Goal: Navigation & Orientation: Find specific page/section

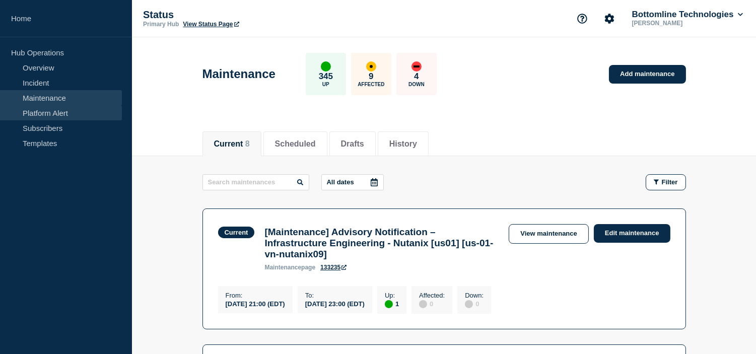
click at [58, 84] on link "Incident" at bounding box center [61, 82] width 122 height 15
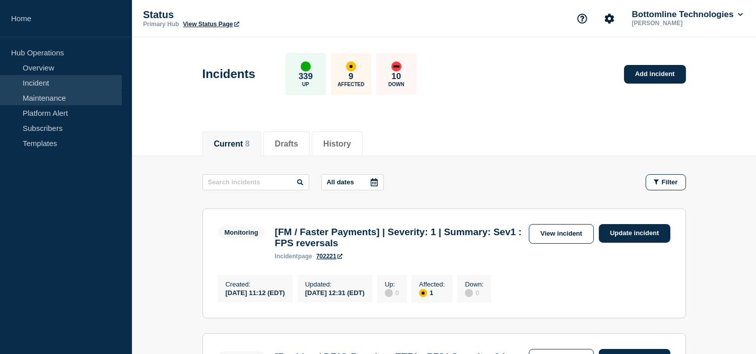
click at [51, 101] on link "Maintenance" at bounding box center [61, 97] width 122 height 15
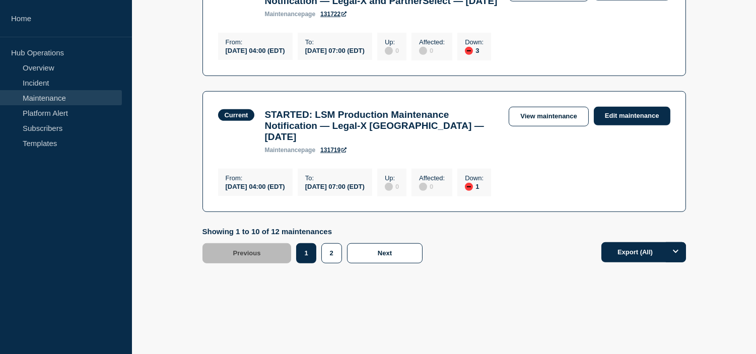
scroll to position [1420, 0]
click at [324, 249] on button "2" at bounding box center [331, 253] width 21 height 20
